Goal: Task Accomplishment & Management: Use online tool/utility

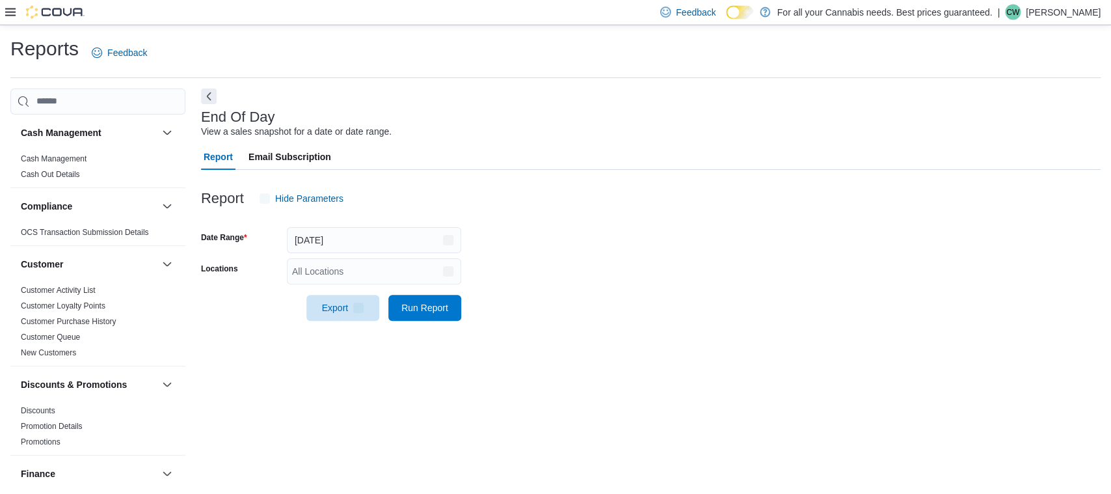
scroll to position [1, 0]
click at [375, 272] on div "All Locations" at bounding box center [374, 270] width 174 height 26
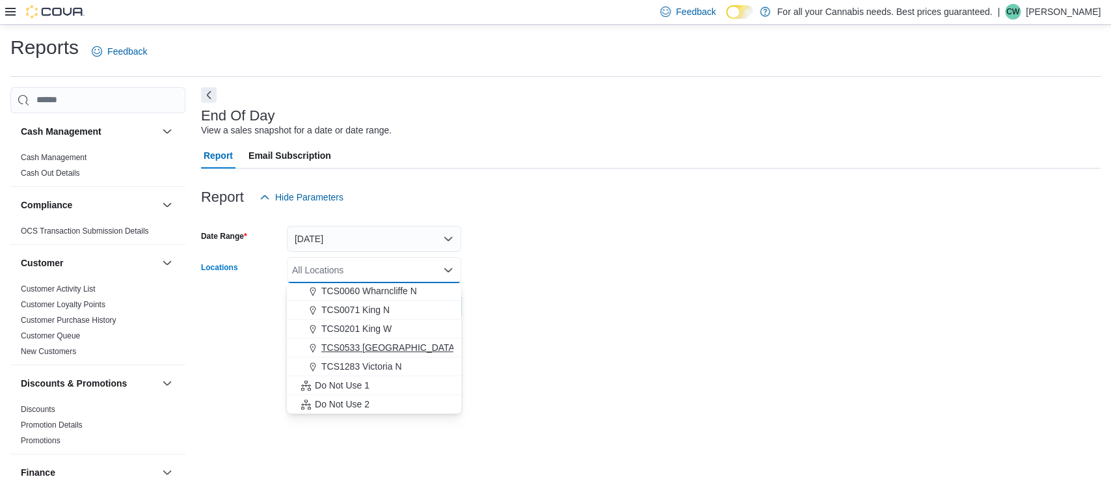
click at [395, 345] on span "TCS0533 [GEOGRAPHIC_DATA]" at bounding box center [389, 347] width 136 height 13
click at [607, 330] on div at bounding box center [650, 327] width 899 height 16
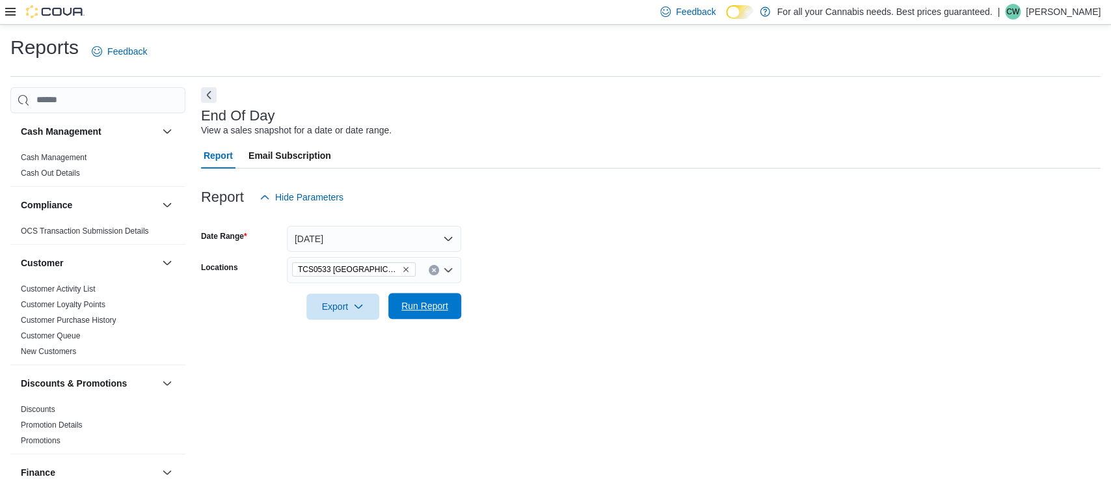
click at [446, 309] on span "Run Report" at bounding box center [424, 305] width 47 height 13
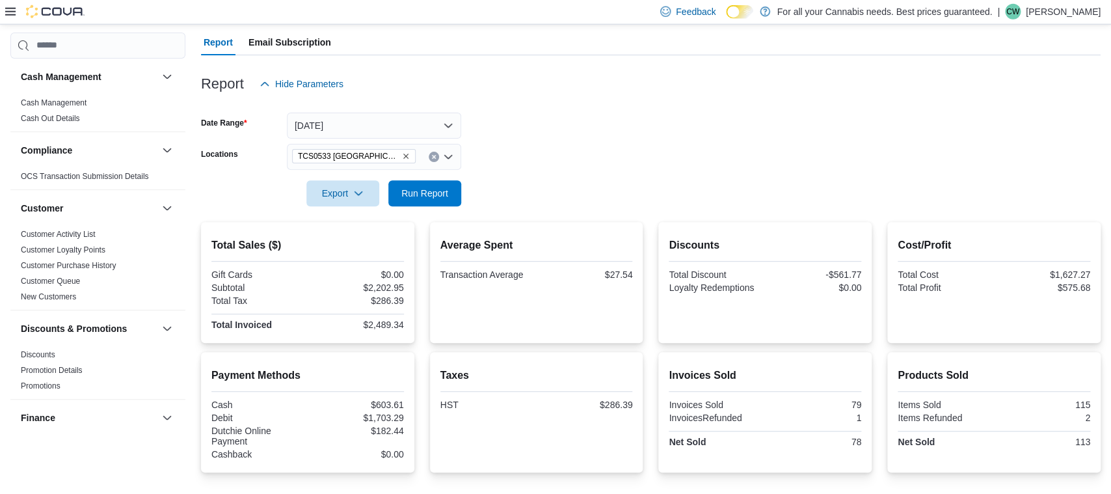
scroll to position [137, 0]
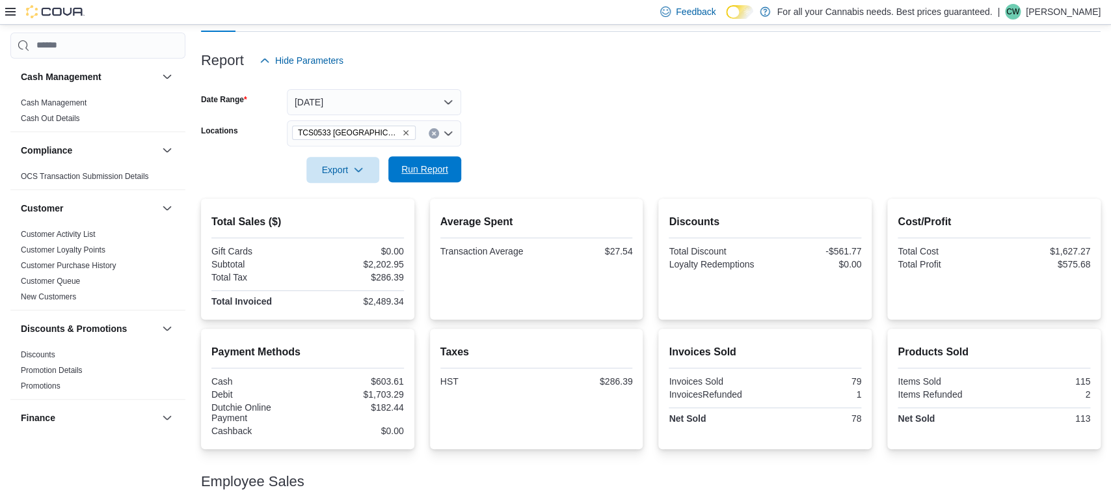
click at [442, 176] on span "Run Report" at bounding box center [424, 169] width 57 height 26
click at [664, 150] on div at bounding box center [650, 151] width 899 height 10
click at [664, 149] on div at bounding box center [650, 151] width 899 height 10
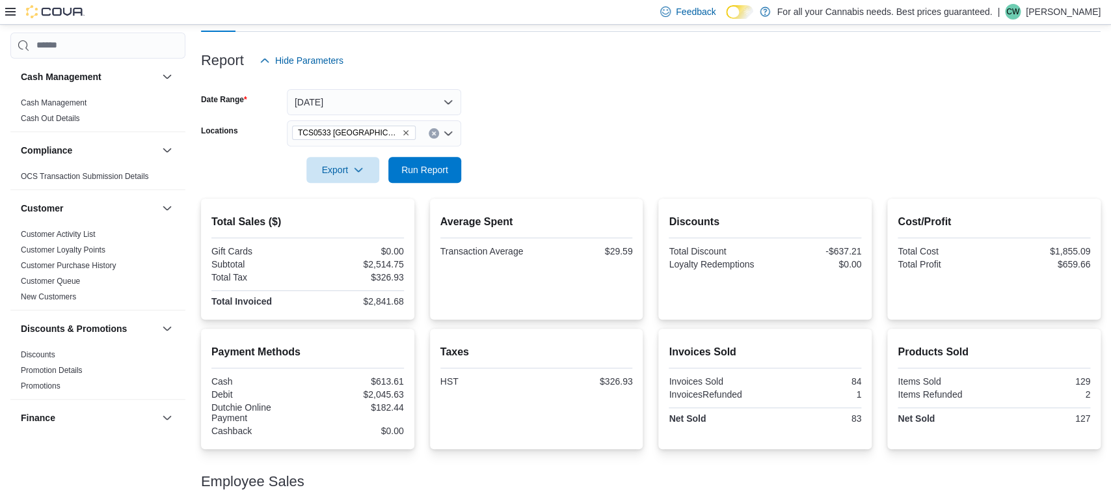
click at [665, 150] on div at bounding box center [650, 151] width 899 height 10
click at [718, 156] on div at bounding box center [650, 151] width 899 height 10
click at [689, 140] on form "Date Range [DATE] Locations TCS0533 Richmond Export Run Report" at bounding box center [650, 127] width 899 height 109
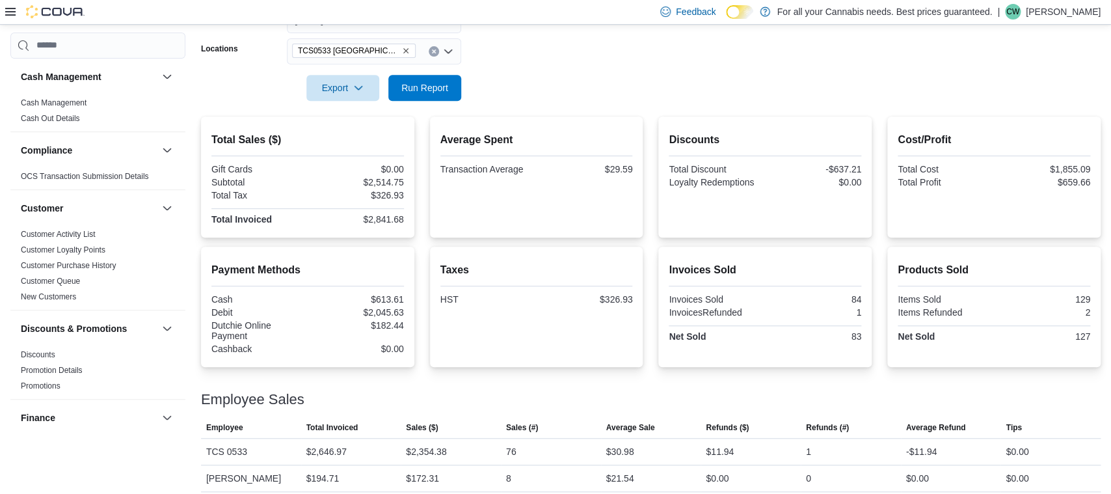
scroll to position [229, 0]
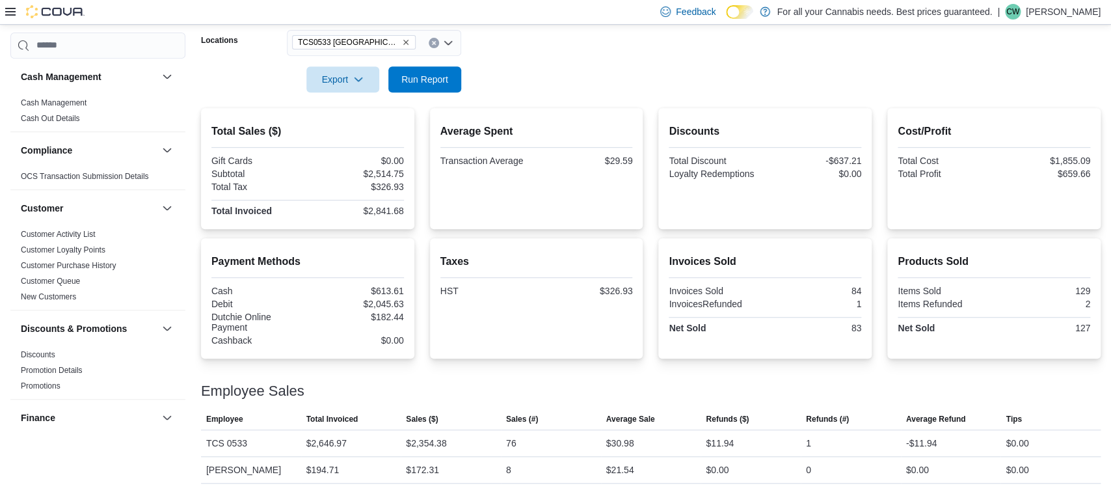
drag, startPoint x: 680, startPoint y: 67, endPoint x: 679, endPoint y: 74, distance: 7.2
click at [638, 42] on form "Date Range [DATE] Locations TCS0533 Richmond Export Run Report" at bounding box center [650, 37] width 899 height 109
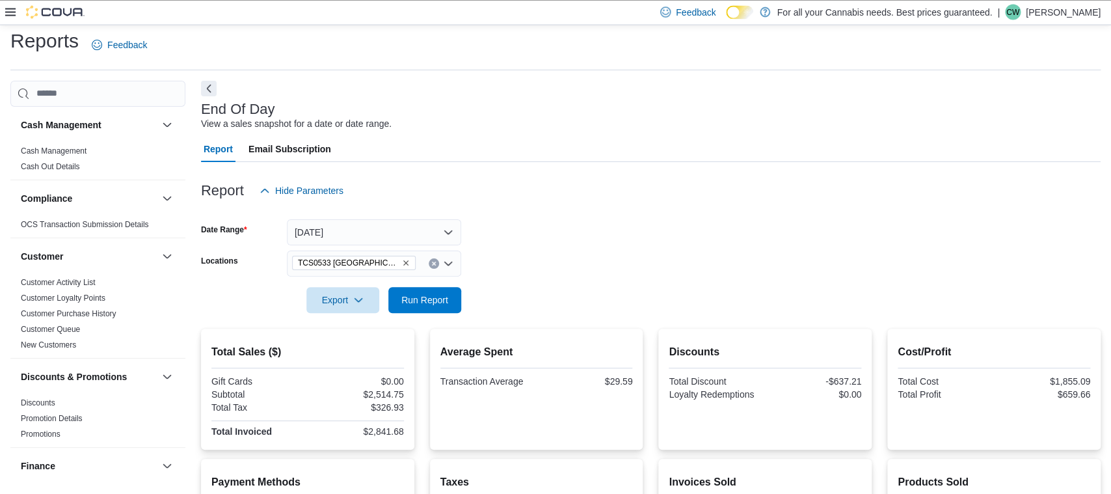
scroll to position [0, 0]
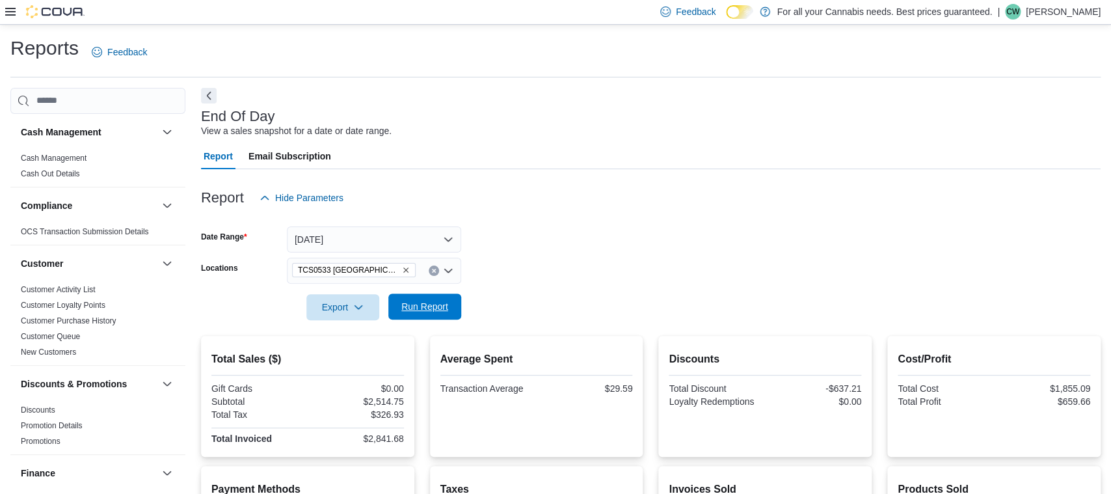
click at [436, 310] on span "Run Report" at bounding box center [424, 306] width 47 height 13
click at [432, 309] on span "Run Report" at bounding box center [424, 306] width 47 height 13
